Goal: Find specific page/section: Find specific page/section

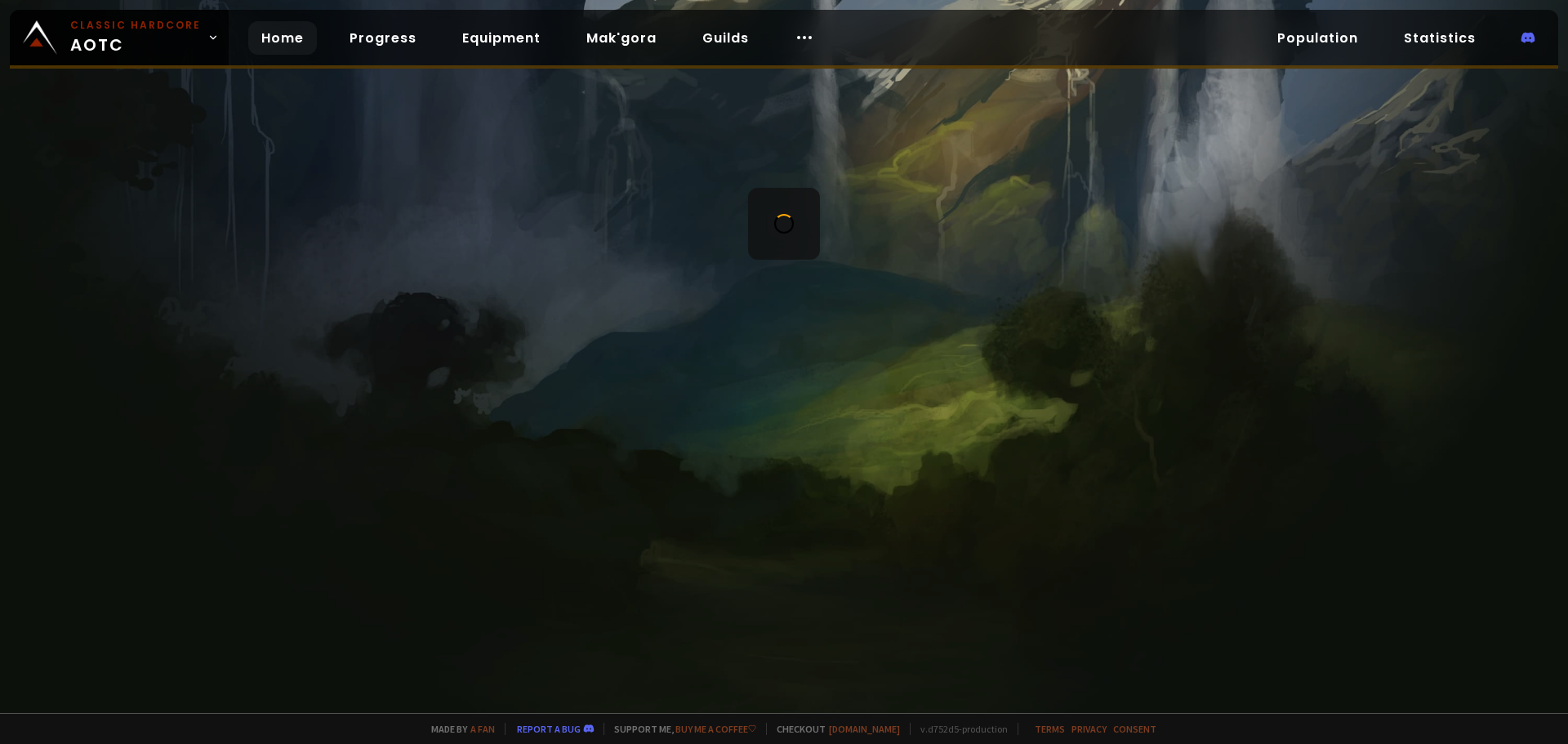
click at [261, 38] on link "Home" at bounding box center [283, 38] width 68 height 33
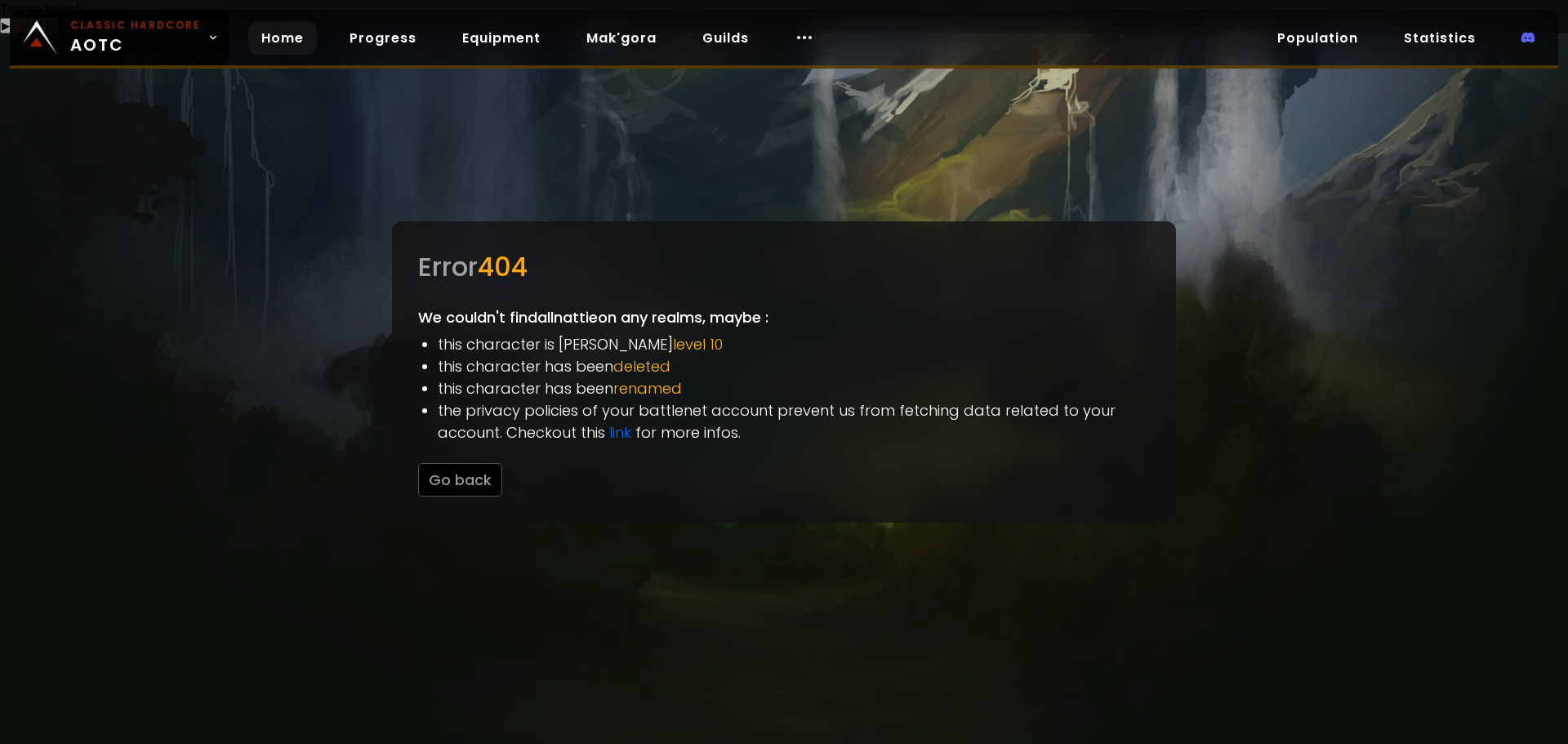
click at [270, 37] on link "Home" at bounding box center [283, 38] width 68 height 33
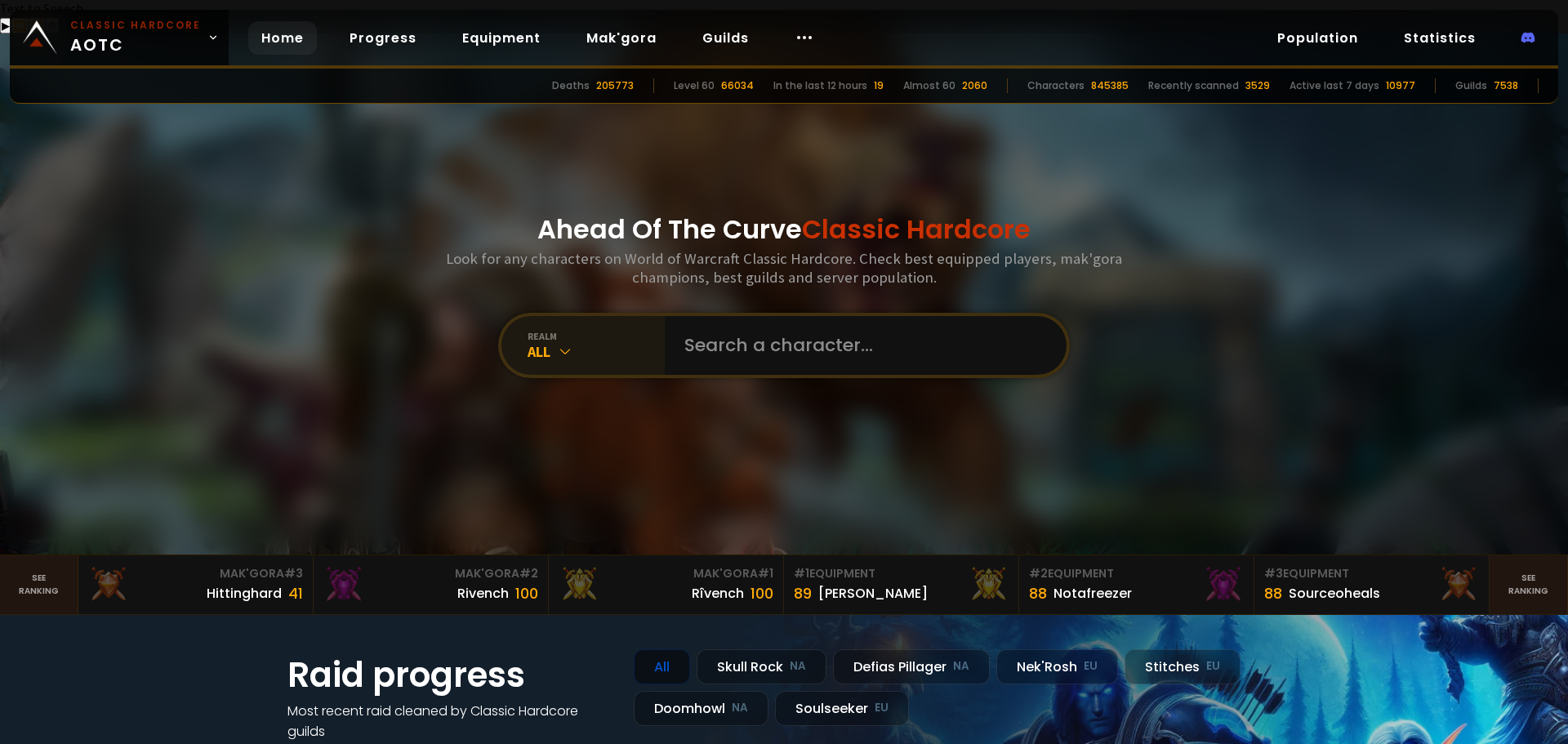
click at [557, 343] on icon at bounding box center [564, 351] width 17 height 17
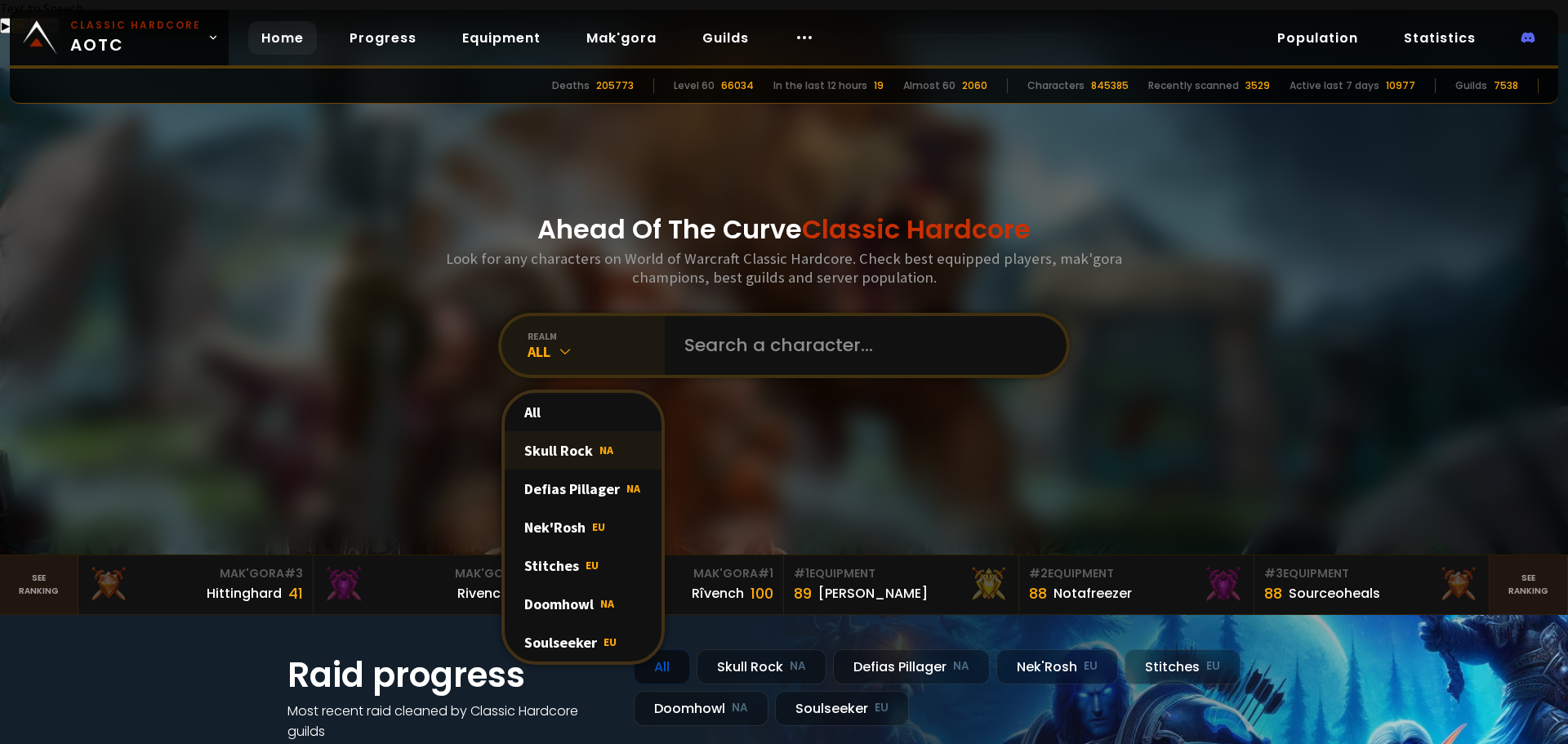
click at [559, 431] on div "Skull Rock NA" at bounding box center [583, 450] width 157 height 38
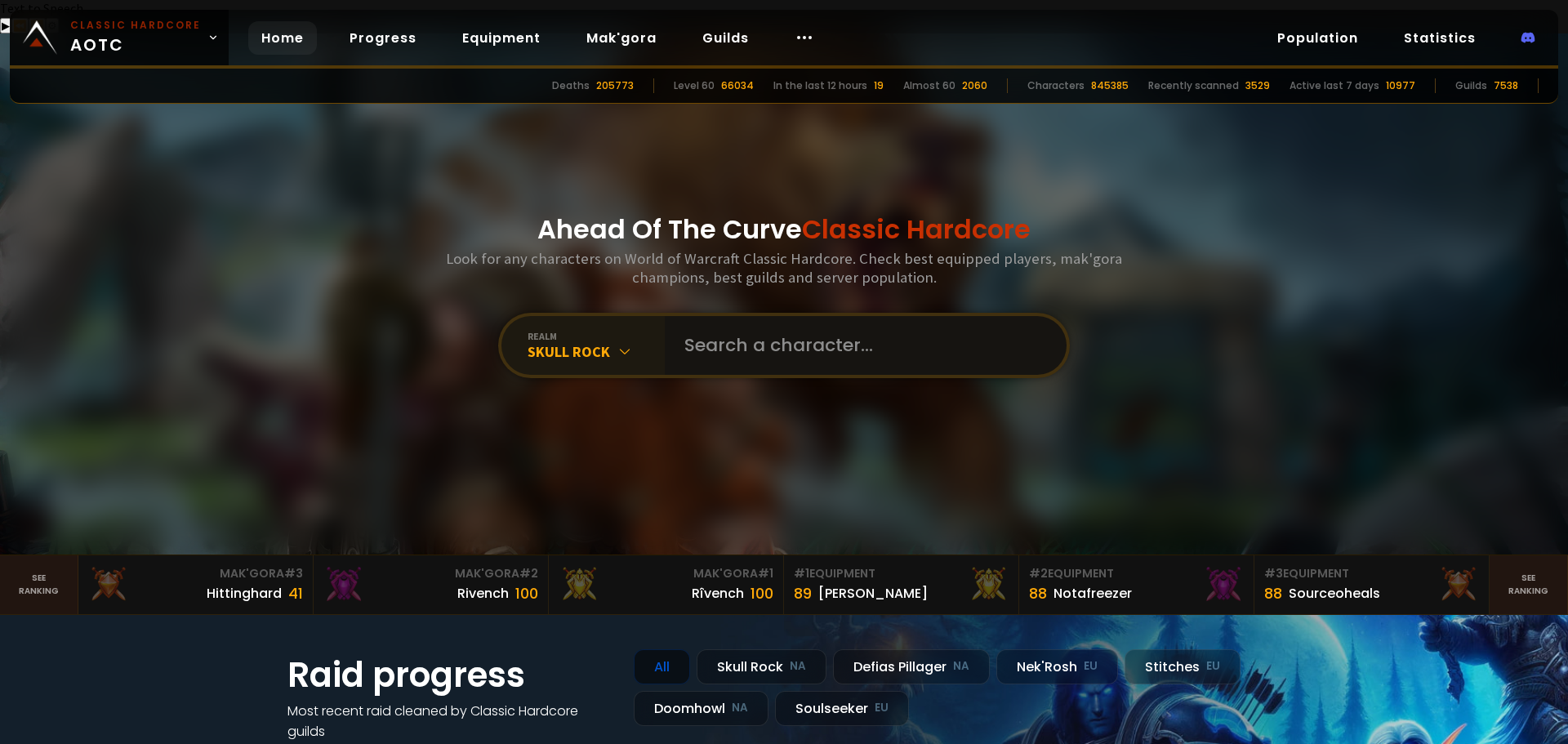
click at [718, 332] on input "text" at bounding box center [861, 345] width 373 height 59
type input "heartoran"
